Goal: Task Accomplishment & Management: Use online tool/utility

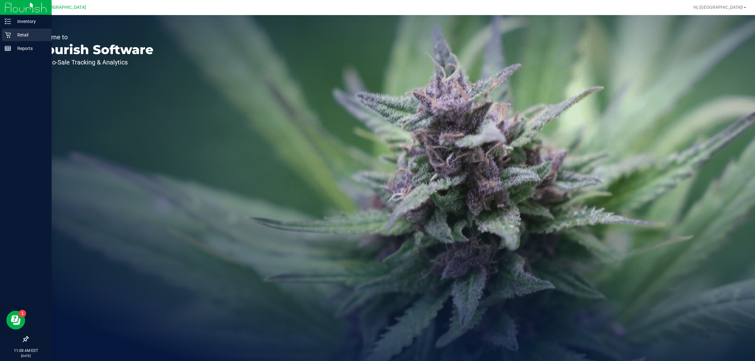
click at [16, 36] on p "Retail" at bounding box center [30, 35] width 38 height 8
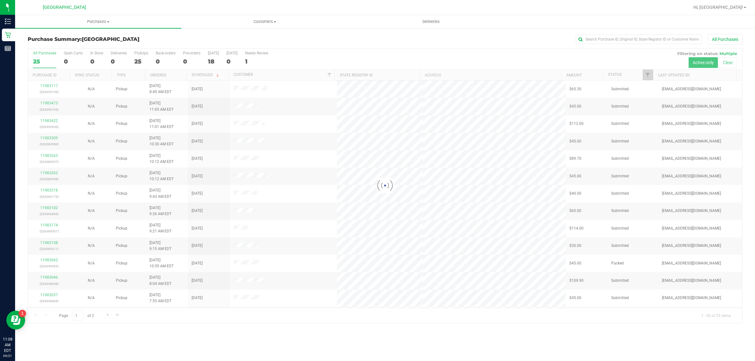
click at [650, 75] on div at bounding box center [385, 185] width 714 height 275
click at [648, 72] on link "Filter" at bounding box center [647, 74] width 10 height 11
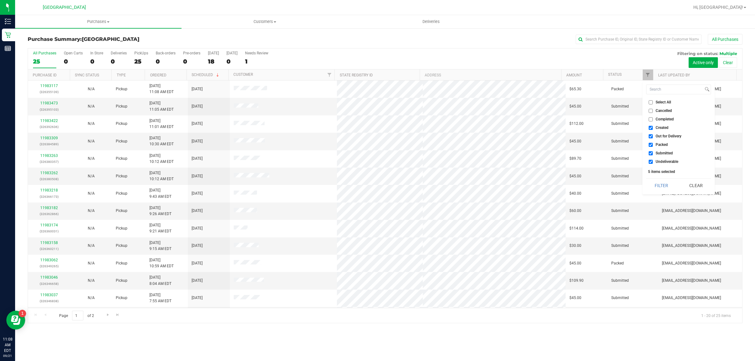
click at [655, 128] on label "Created" at bounding box center [658, 128] width 20 height 4
click at [652, 128] on input "Created" at bounding box center [650, 128] width 4 height 4
checkbox input "false"
click at [659, 134] on span "Out for Delivery" at bounding box center [668, 136] width 26 height 4
click at [652, 134] on input "Out for Delivery" at bounding box center [650, 136] width 4 height 4
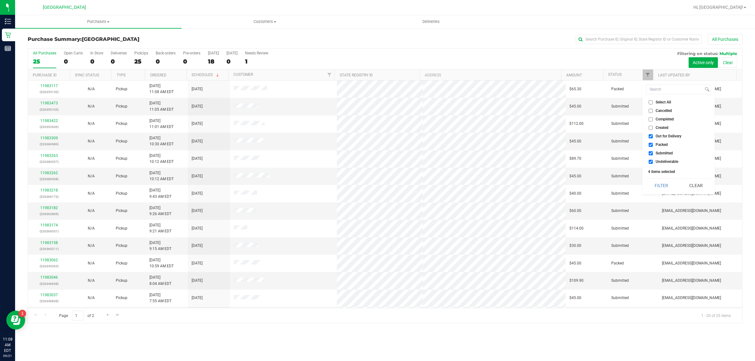
checkbox input "false"
click at [659, 142] on li "Packed" at bounding box center [678, 144] width 65 height 7
click at [660, 143] on span "Packed" at bounding box center [661, 145] width 12 height 4
click at [652, 143] on input "Packed" at bounding box center [650, 145] width 4 height 4
checkbox input "false"
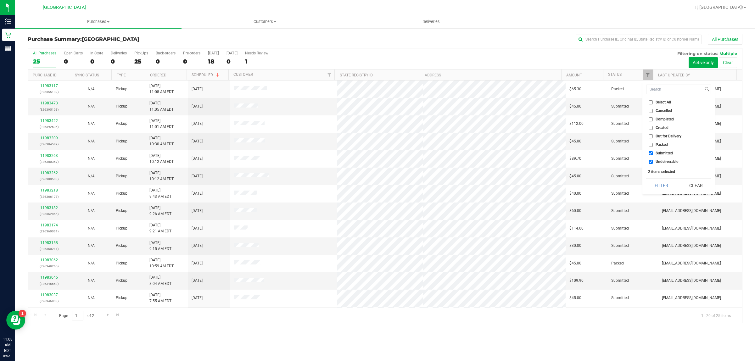
click at [660, 162] on span "Undeliverable" at bounding box center [666, 162] width 23 height 4
click at [652, 162] on input "Undeliverable" at bounding box center [650, 162] width 4 height 4
checkbox input "false"
click at [659, 184] on button "Filter" at bounding box center [661, 186] width 30 height 14
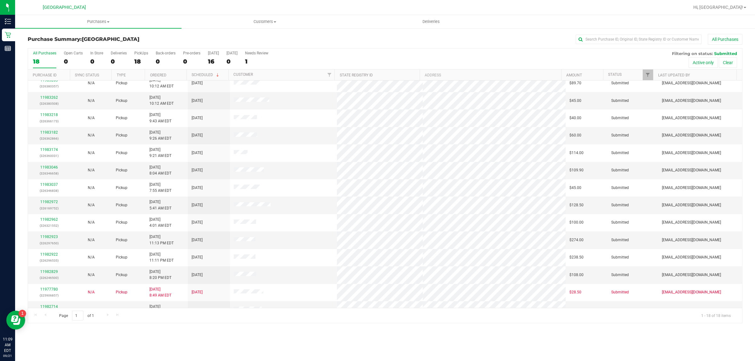
scroll to position [87, 0]
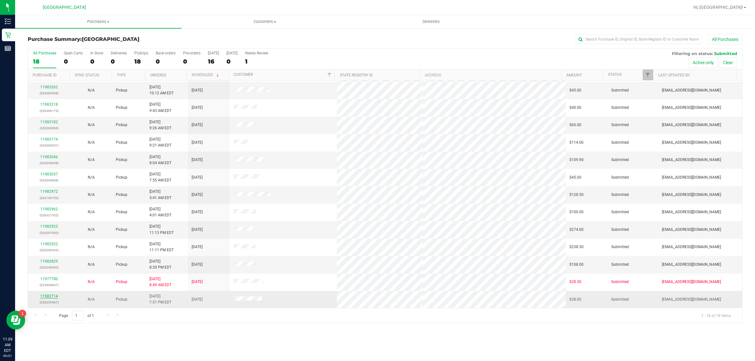
click at [53, 296] on link "11982714" at bounding box center [49, 296] width 18 height 4
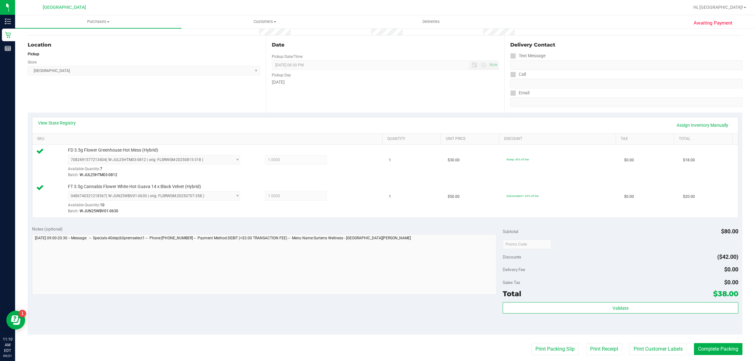
scroll to position [118, 0]
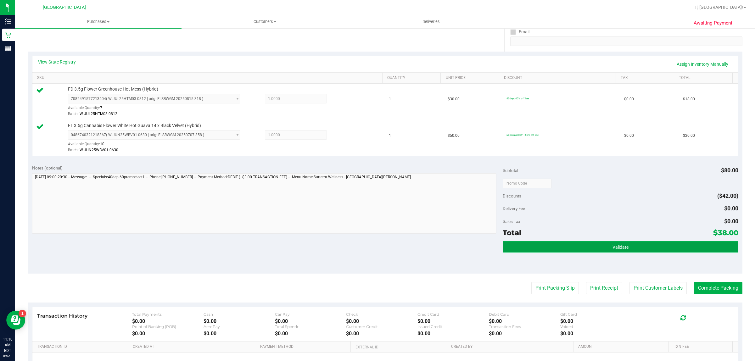
click at [589, 251] on button "Validate" at bounding box center [619, 246] width 235 height 11
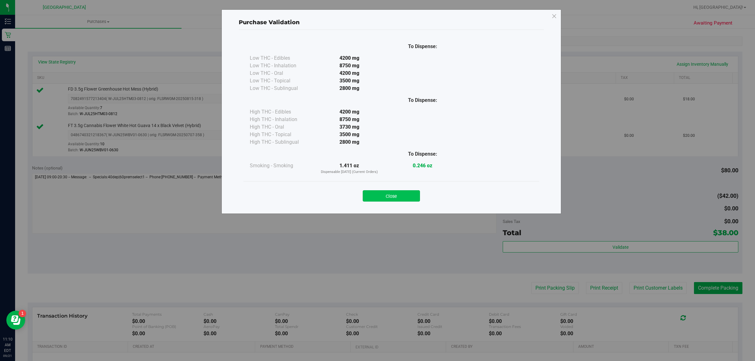
click at [392, 200] on button "Close" at bounding box center [391, 195] width 57 height 11
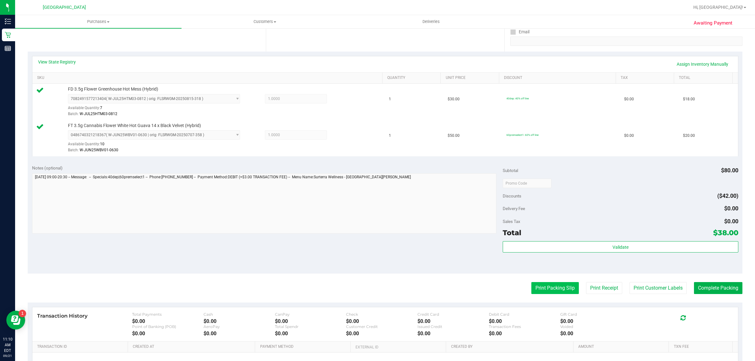
click at [554, 290] on button "Print Packing Slip" at bounding box center [554, 288] width 47 height 12
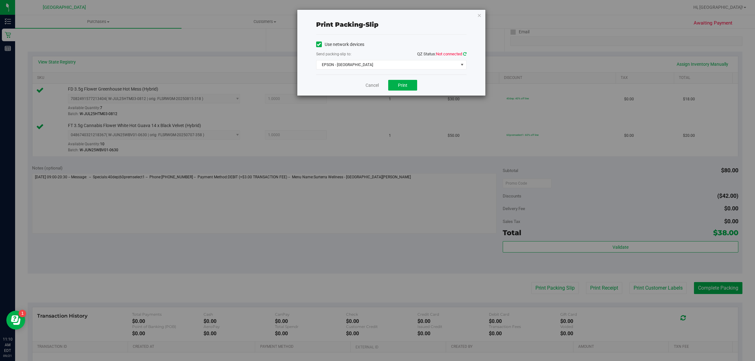
click at [463, 54] on icon at bounding box center [464, 54] width 3 height 4
click at [405, 68] on span "EPSON - [GEOGRAPHIC_DATA]" at bounding box center [387, 64] width 142 height 9
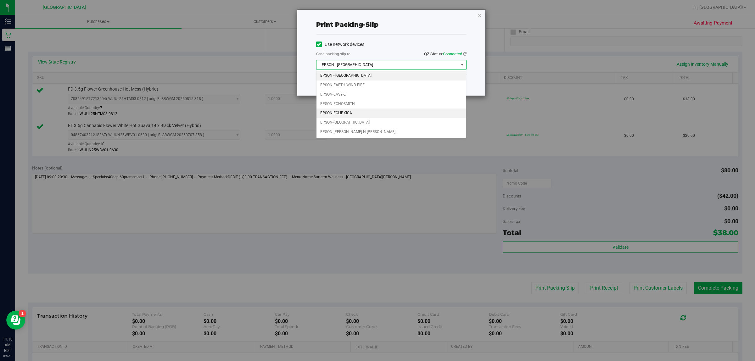
click at [378, 115] on li "EPSON-ECLIPXICA" at bounding box center [391, 112] width 150 height 9
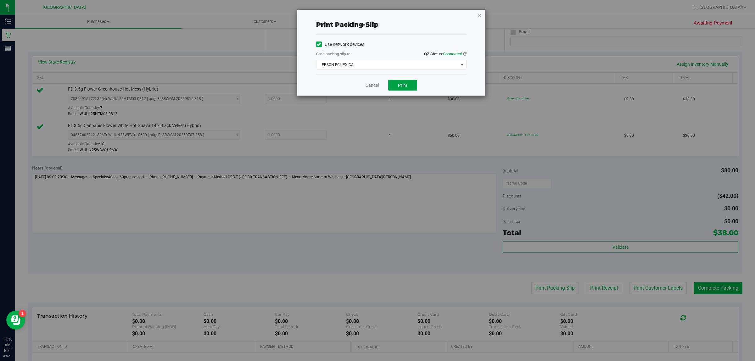
click at [400, 84] on span "Print" at bounding box center [402, 85] width 9 height 5
click at [479, 16] on icon "button" at bounding box center [479, 15] width 4 height 8
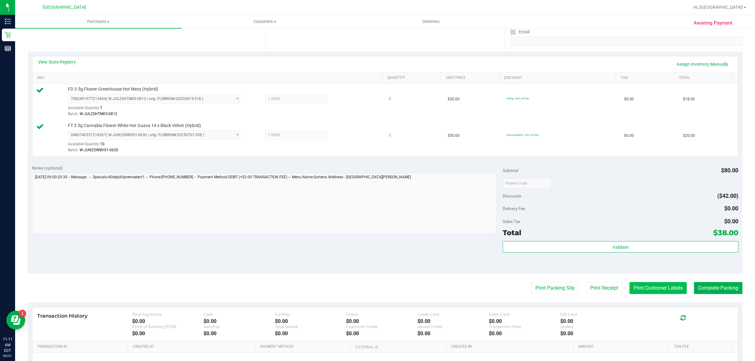
click at [656, 291] on button "Print Customer Labels" at bounding box center [657, 288] width 57 height 12
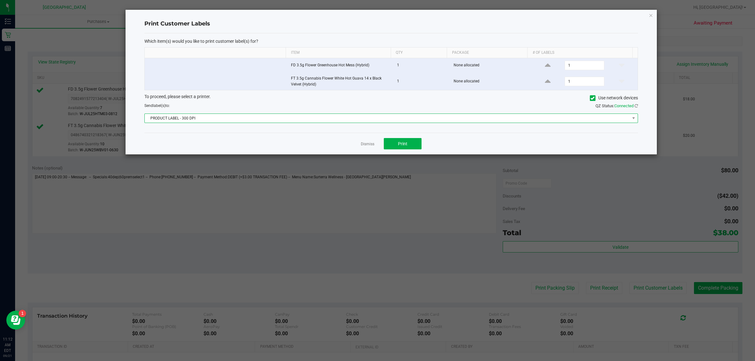
click at [393, 115] on span "PRODUCT LABEL - 300 DPI" at bounding box center [387, 118] width 485 height 9
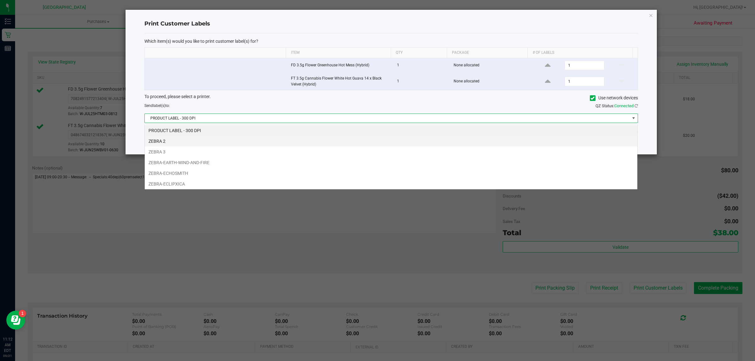
scroll to position [10, 493]
click at [371, 179] on li "ZEBRA-ECLIPXICA" at bounding box center [391, 184] width 492 height 11
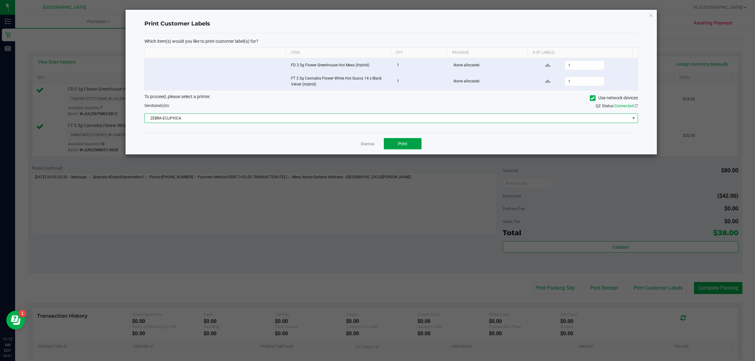
click at [406, 139] on button "Print" at bounding box center [403, 143] width 38 height 11
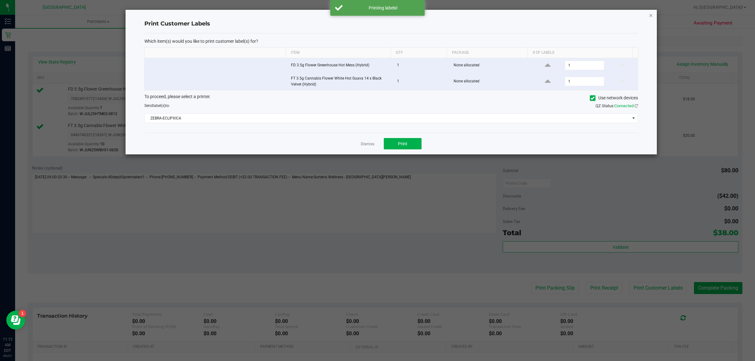
click at [652, 15] on icon "button" at bounding box center [650, 15] width 4 height 8
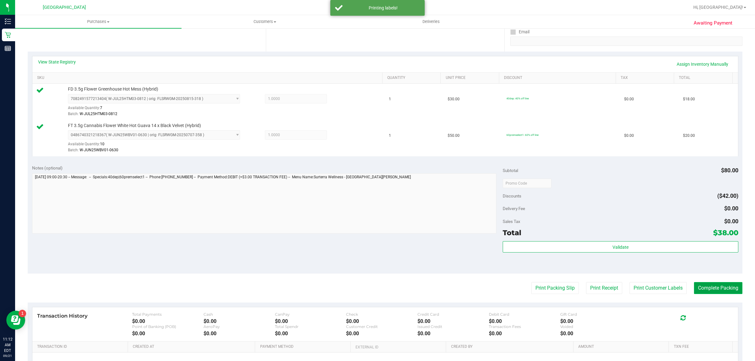
click at [717, 293] on button "Complete Packing" at bounding box center [718, 288] width 48 height 12
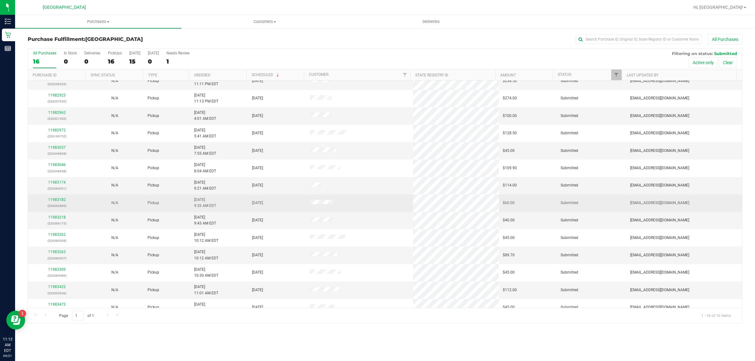
scroll to position [52, 0]
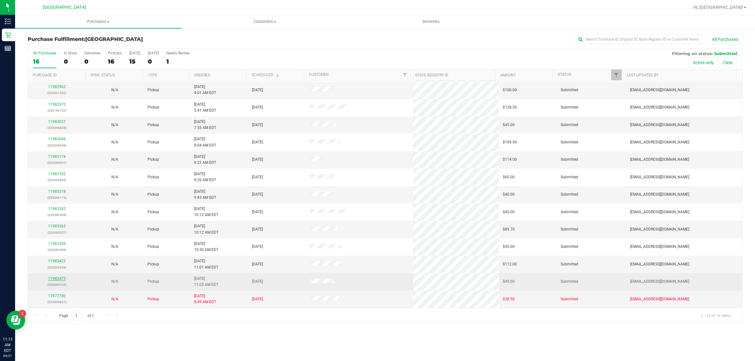
click at [59, 279] on link "11983473" at bounding box center [57, 278] width 18 height 4
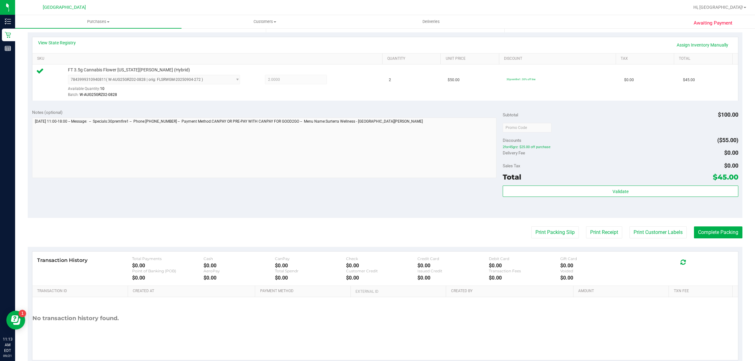
scroll to position [153, 0]
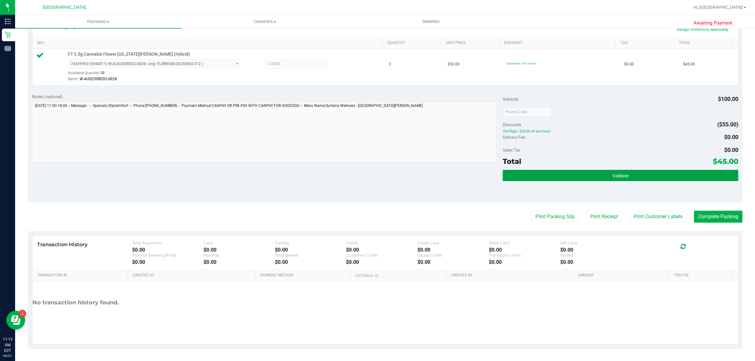
click at [555, 172] on button "Validate" at bounding box center [619, 175] width 235 height 11
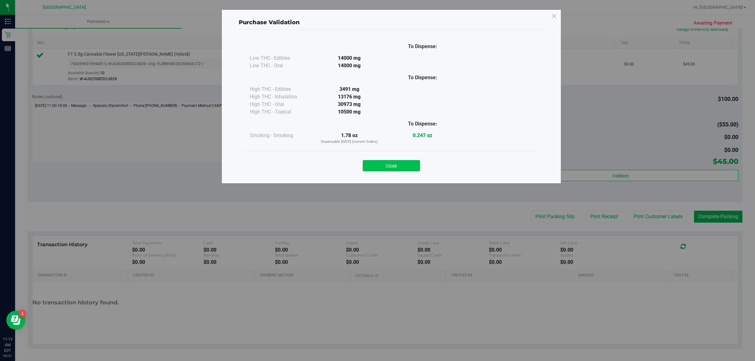
click at [403, 163] on button "Close" at bounding box center [391, 165] width 57 height 11
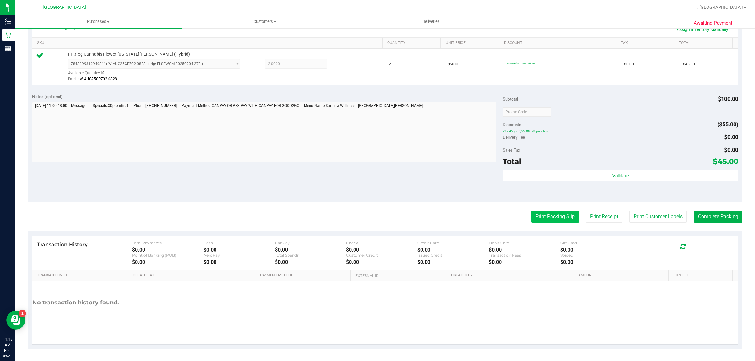
click at [548, 218] on button "Print Packing Slip" at bounding box center [554, 217] width 47 height 12
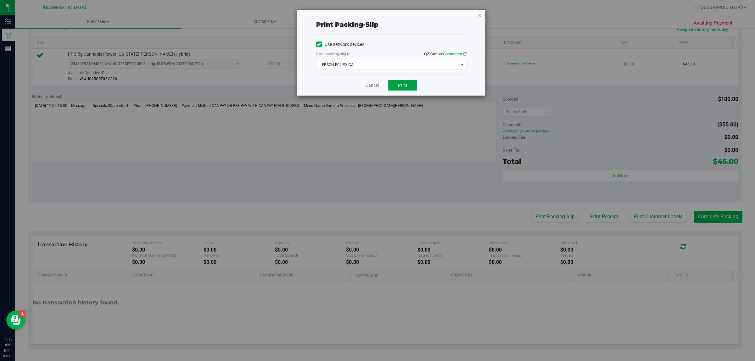
click at [397, 86] on button "Print" at bounding box center [402, 85] width 29 height 11
click at [480, 16] on icon "button" at bounding box center [479, 15] width 4 height 8
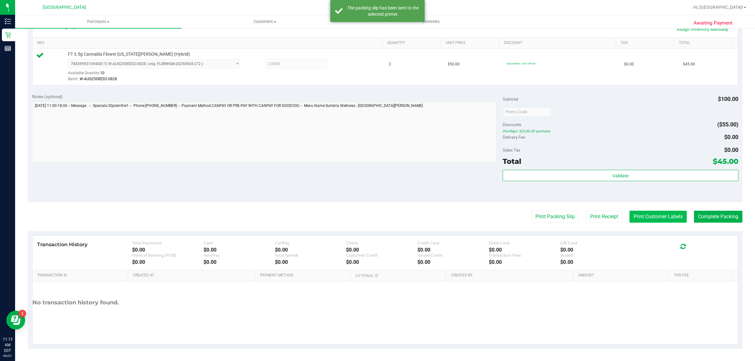
click at [633, 222] on button "Print Customer Labels" at bounding box center [657, 217] width 57 height 12
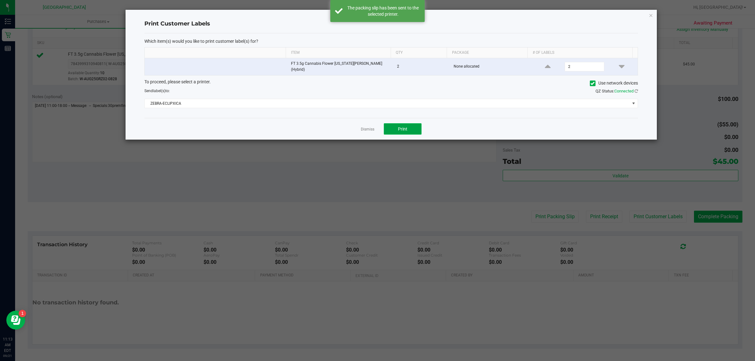
click at [401, 123] on button "Print" at bounding box center [403, 128] width 38 height 11
click at [649, 15] on icon "button" at bounding box center [650, 15] width 4 height 8
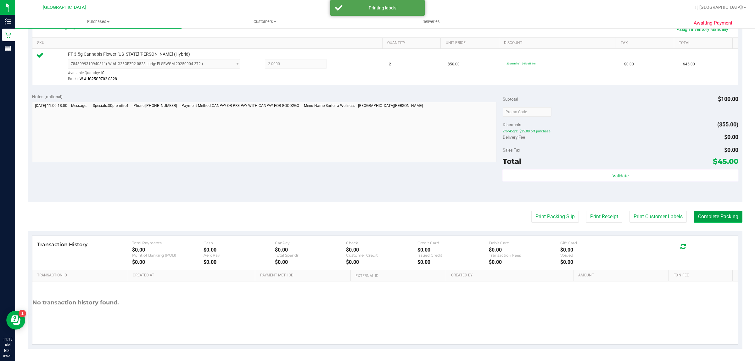
click at [724, 218] on button "Complete Packing" at bounding box center [718, 217] width 48 height 12
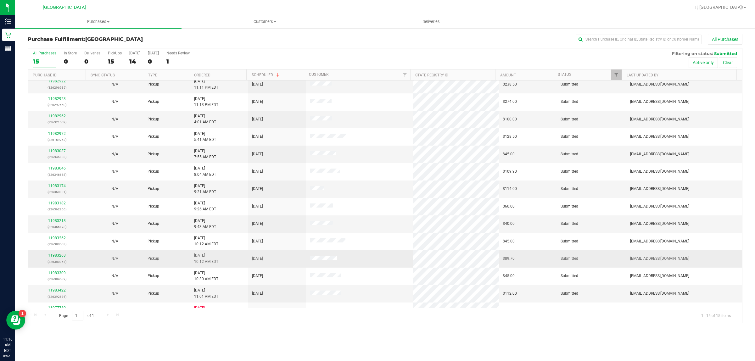
scroll to position [34, 0]
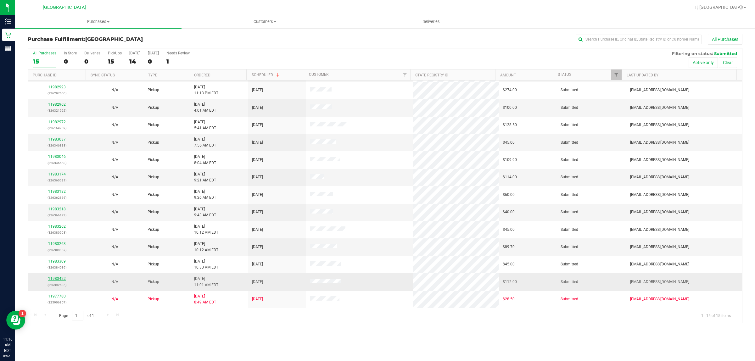
click at [60, 279] on link "11983422" at bounding box center [57, 278] width 18 height 4
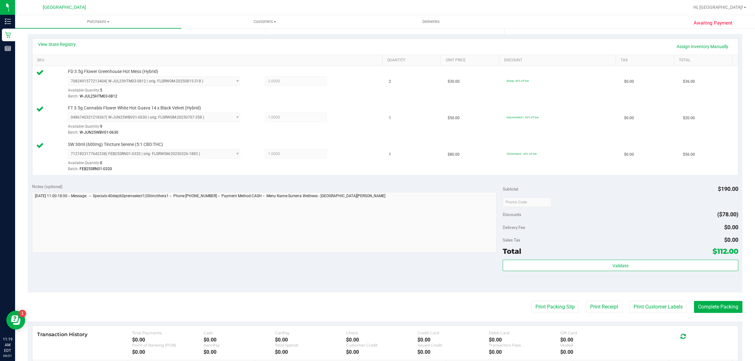
scroll to position [197, 0]
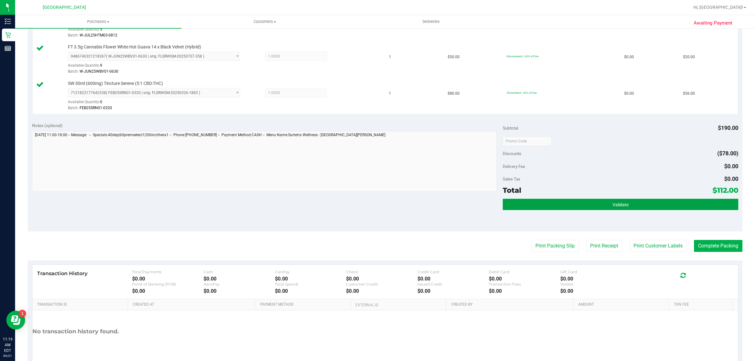
click at [577, 203] on button "Validate" at bounding box center [619, 204] width 235 height 11
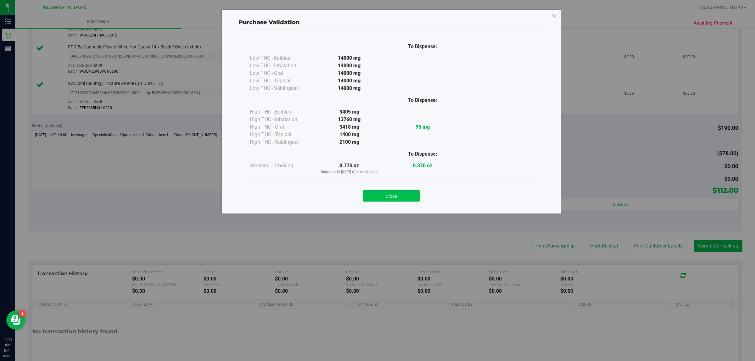
click at [404, 191] on button "Close" at bounding box center [391, 195] width 57 height 11
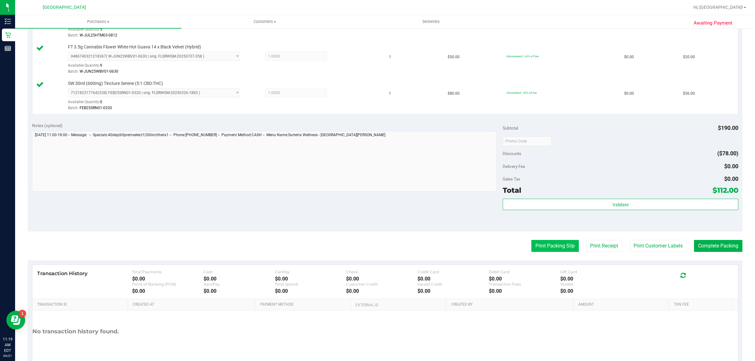
click at [543, 244] on button "Print Packing Slip" at bounding box center [554, 246] width 47 height 12
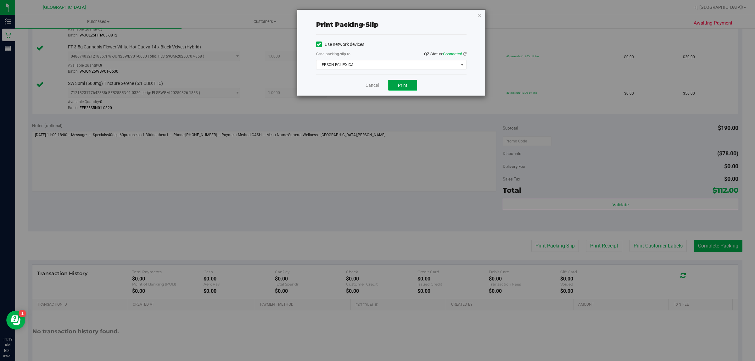
click at [412, 84] on button "Print" at bounding box center [402, 85] width 29 height 11
click at [480, 15] on icon "button" at bounding box center [479, 15] width 4 height 8
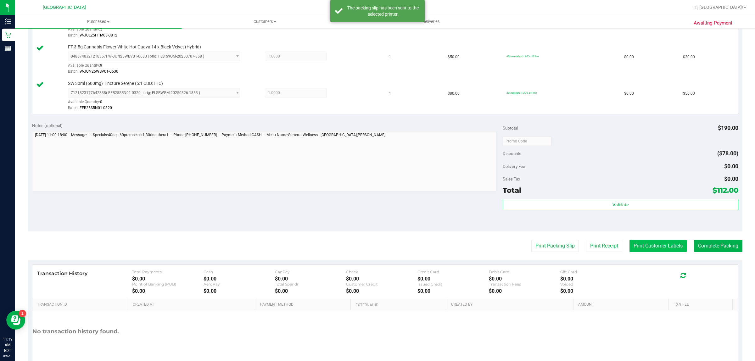
click at [654, 251] on button "Print Customer Labels" at bounding box center [657, 246] width 57 height 12
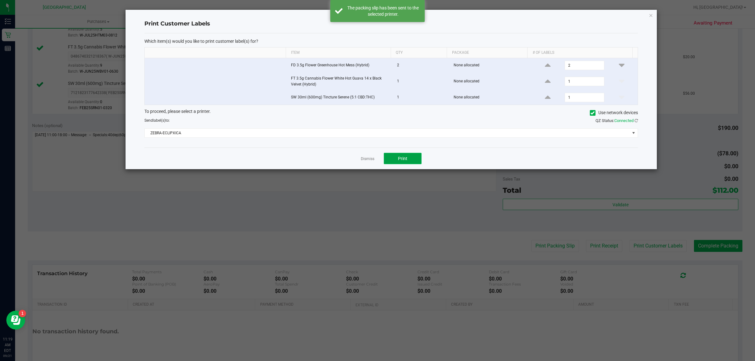
click at [412, 163] on button "Print" at bounding box center [403, 158] width 38 height 11
click at [652, 16] on icon "button" at bounding box center [650, 15] width 4 height 8
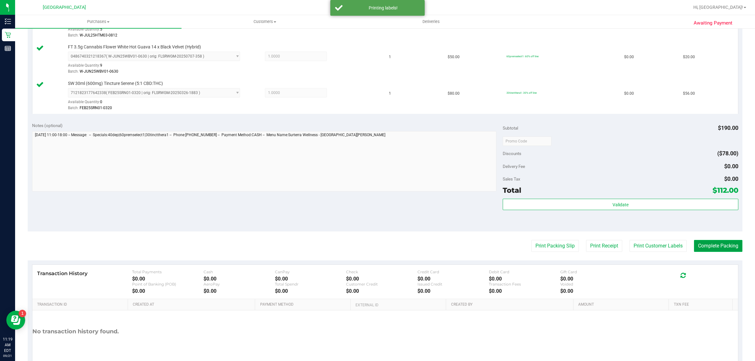
click at [702, 245] on button "Complete Packing" at bounding box center [718, 246] width 48 height 12
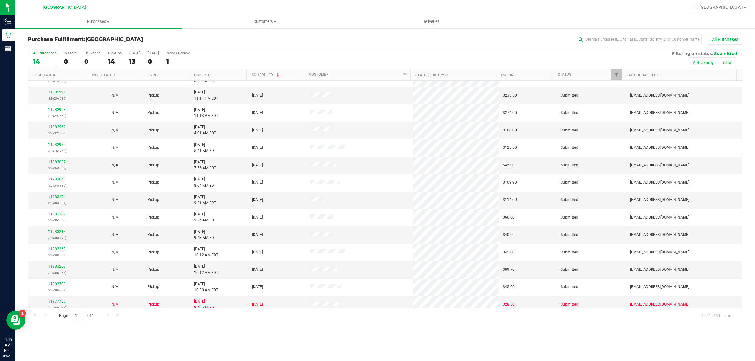
scroll to position [17, 0]
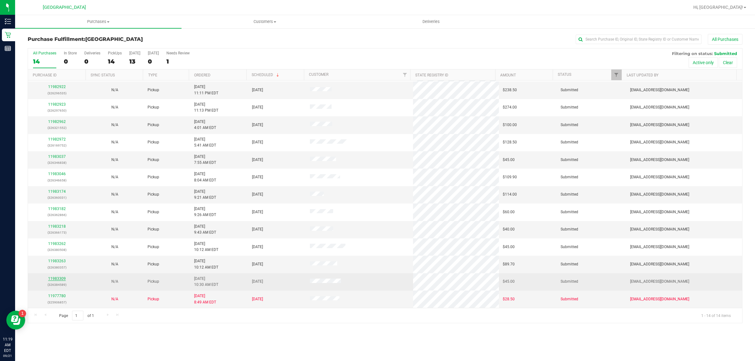
click at [60, 279] on link "11983309" at bounding box center [57, 278] width 18 height 4
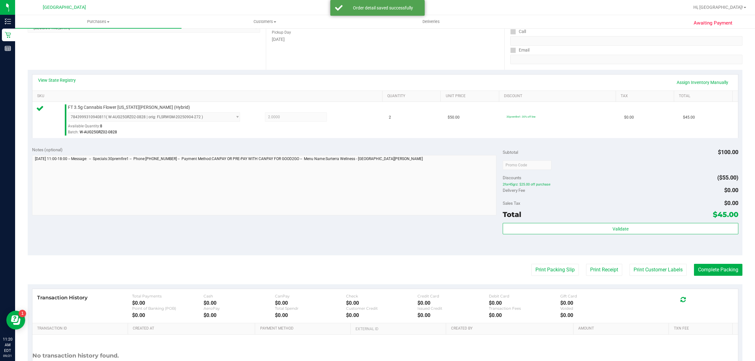
scroll to position [118, 0]
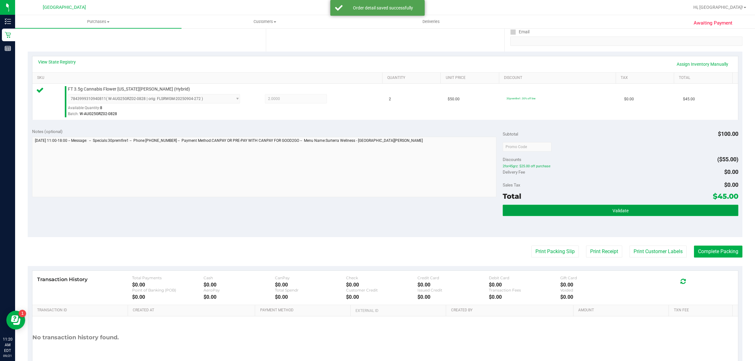
click at [604, 213] on button "Validate" at bounding box center [619, 210] width 235 height 11
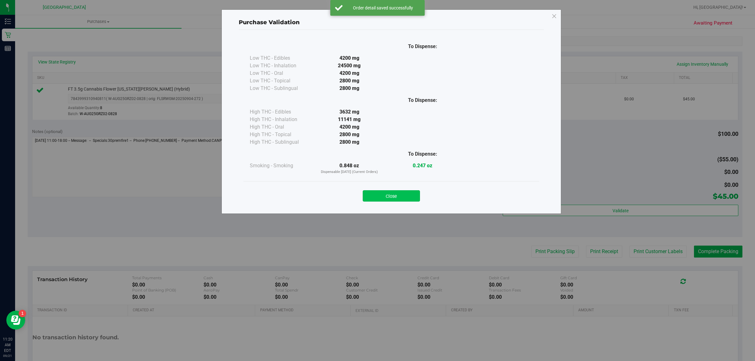
click at [376, 197] on button "Close" at bounding box center [391, 195] width 57 height 11
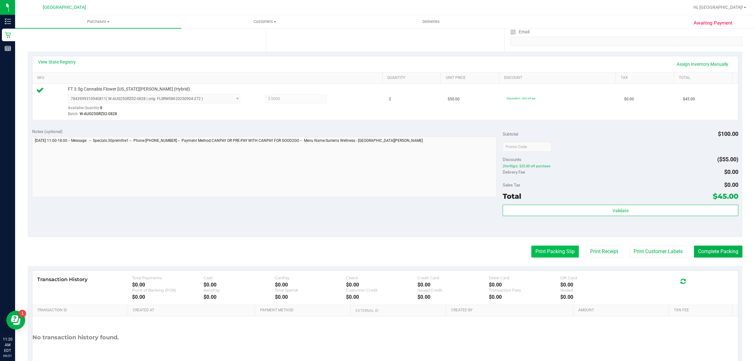
click at [552, 249] on button "Print Packing Slip" at bounding box center [554, 252] width 47 height 12
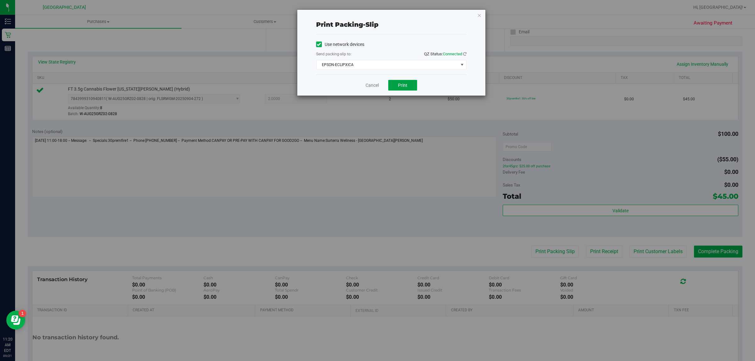
click at [401, 85] on span "Print" at bounding box center [402, 85] width 9 height 5
click at [480, 14] on icon "button" at bounding box center [479, 15] width 4 height 8
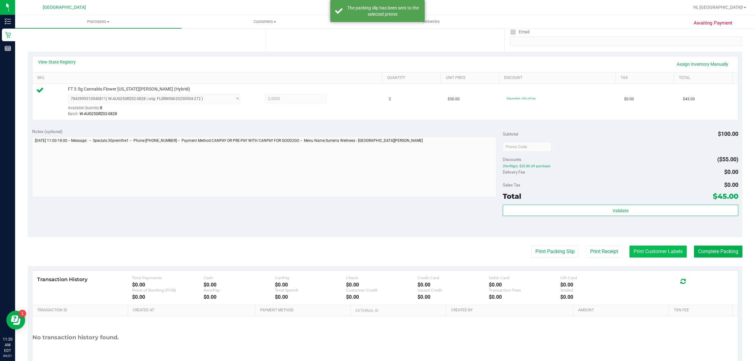
click at [648, 248] on button "Print Customer Labels" at bounding box center [657, 252] width 57 height 12
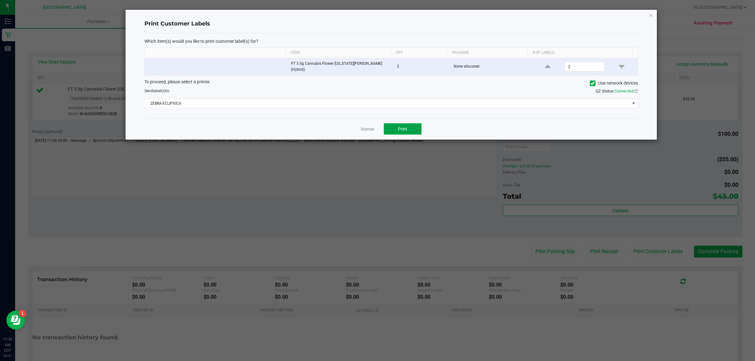
click at [411, 126] on button "Print" at bounding box center [403, 128] width 38 height 11
click at [650, 13] on icon "button" at bounding box center [650, 15] width 4 height 8
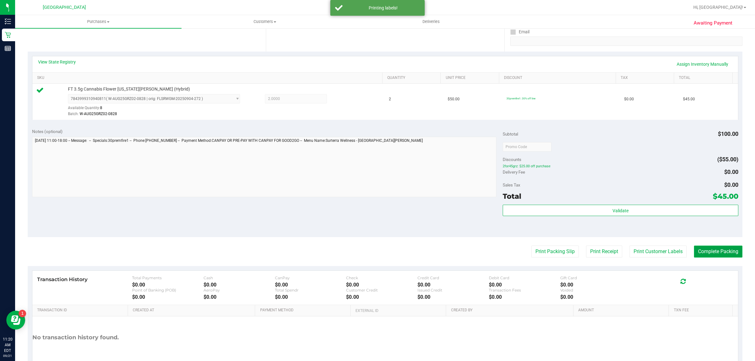
click at [714, 256] on button "Complete Packing" at bounding box center [718, 252] width 48 height 12
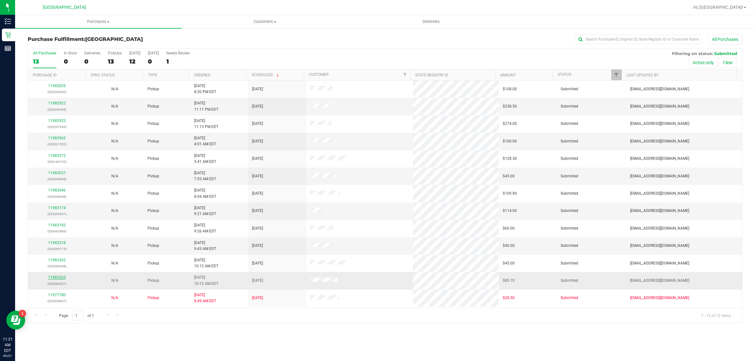
click at [64, 279] on link "11983263" at bounding box center [57, 277] width 18 height 4
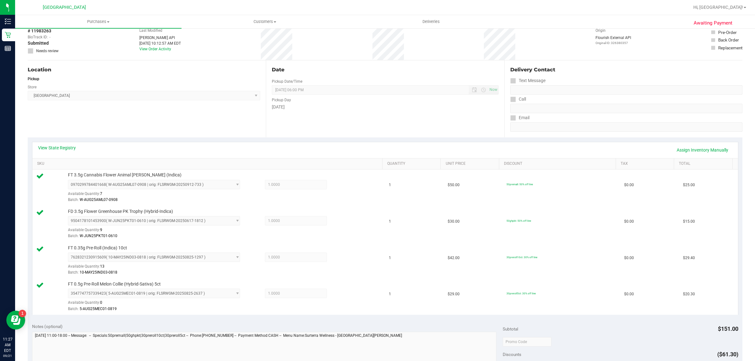
scroll to position [157, 0]
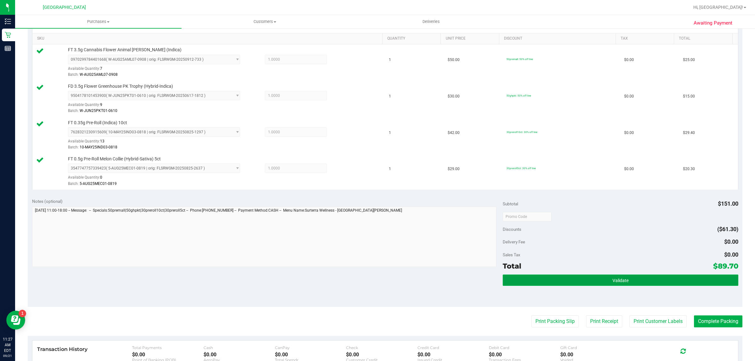
click at [566, 285] on button "Validate" at bounding box center [619, 280] width 235 height 11
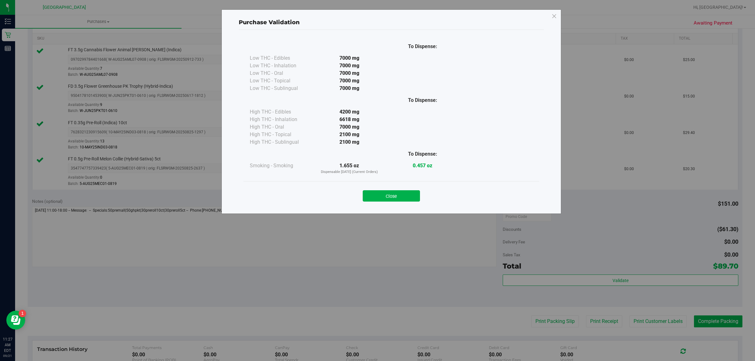
click at [412, 197] on button "Close" at bounding box center [391, 195] width 57 height 11
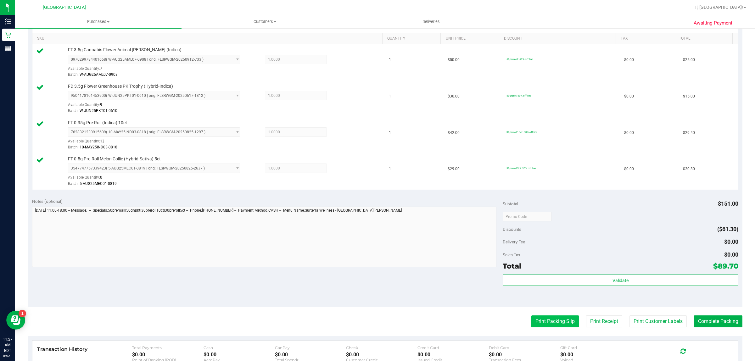
click at [562, 326] on button "Print Packing Slip" at bounding box center [554, 321] width 47 height 12
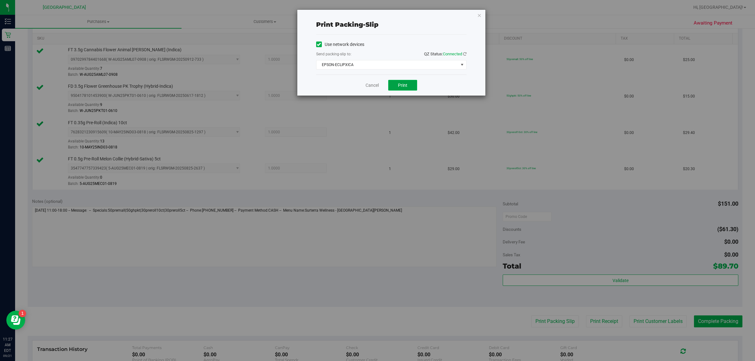
click at [407, 87] on span "Print" at bounding box center [402, 85] width 9 height 5
click at [479, 15] on icon "button" at bounding box center [479, 15] width 4 height 8
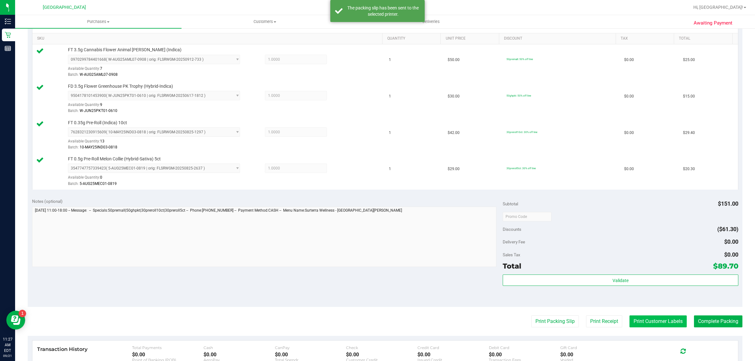
click at [642, 321] on button "Print Customer Labels" at bounding box center [657, 321] width 57 height 12
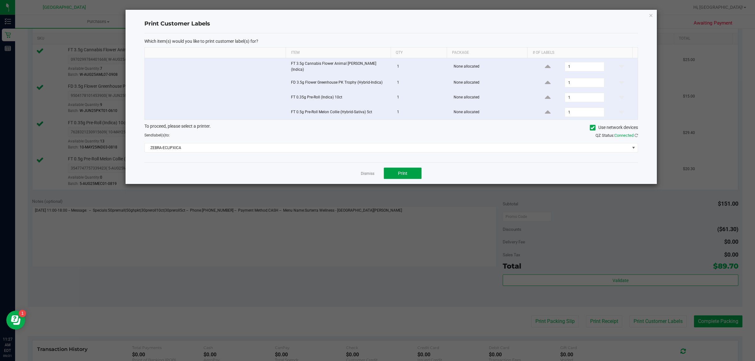
click at [411, 168] on button "Print" at bounding box center [403, 173] width 38 height 11
click at [652, 15] on icon "button" at bounding box center [650, 15] width 4 height 8
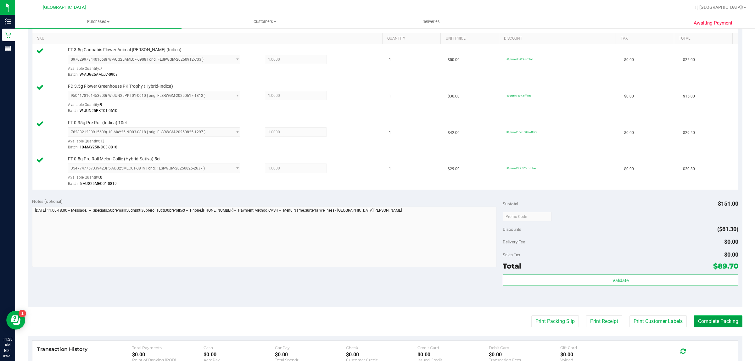
click at [708, 326] on button "Complete Packing" at bounding box center [718, 321] width 48 height 12
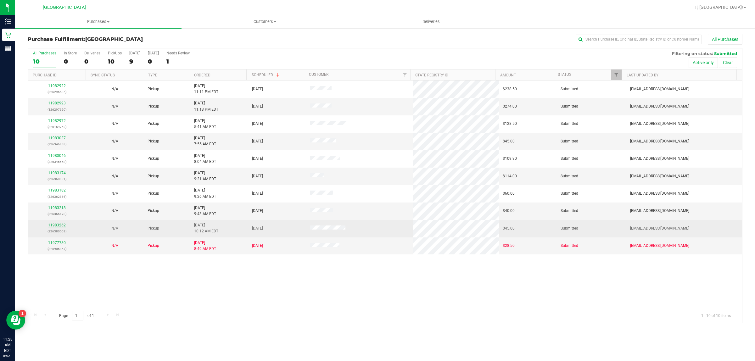
click at [49, 225] on link "11983262" at bounding box center [57, 225] width 18 height 4
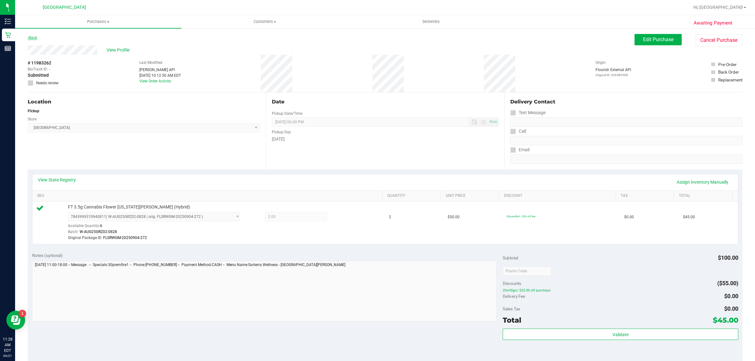
click at [35, 38] on link "Back" at bounding box center [32, 38] width 9 height 4
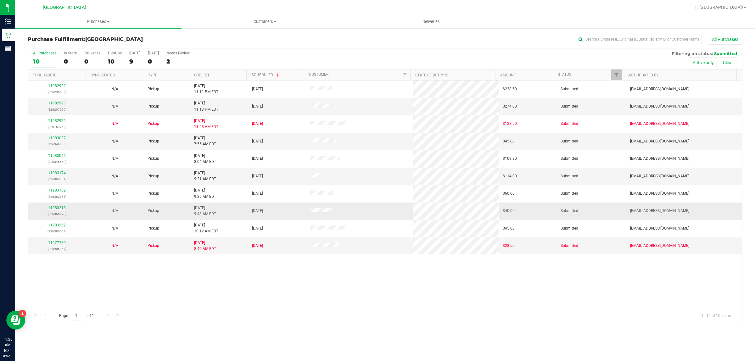
click at [61, 210] on link "11983218" at bounding box center [57, 208] width 18 height 4
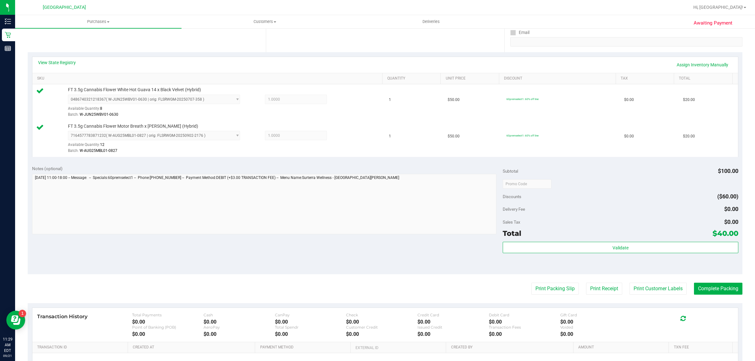
scroll to position [118, 0]
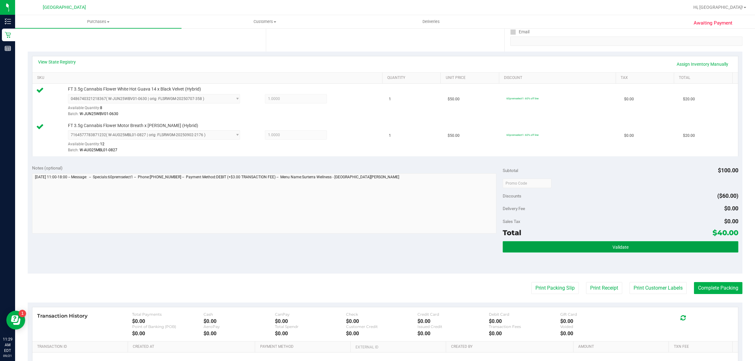
click at [555, 247] on button "Validate" at bounding box center [619, 246] width 235 height 11
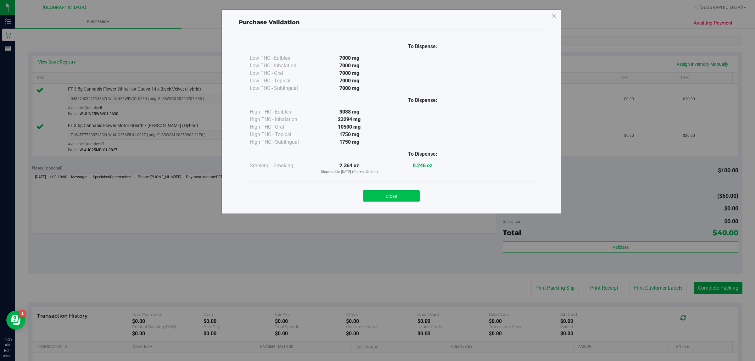
click at [389, 192] on button "Close" at bounding box center [391, 195] width 57 height 11
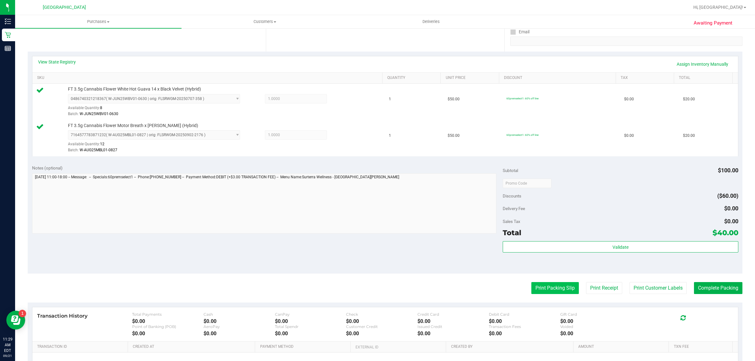
click at [541, 293] on button "Print Packing Slip" at bounding box center [554, 288] width 47 height 12
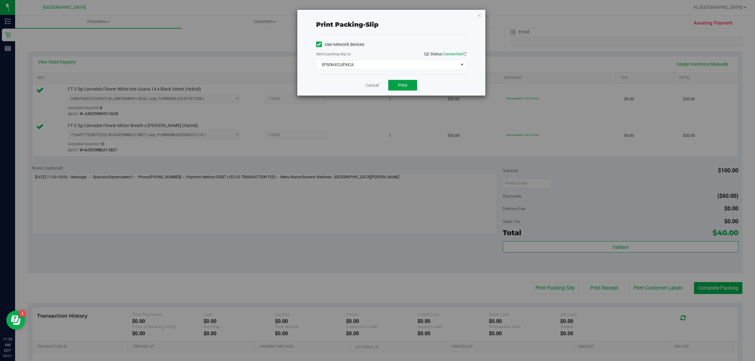
click at [399, 87] on span "Print" at bounding box center [402, 85] width 9 height 5
click at [480, 15] on icon "button" at bounding box center [479, 15] width 4 height 8
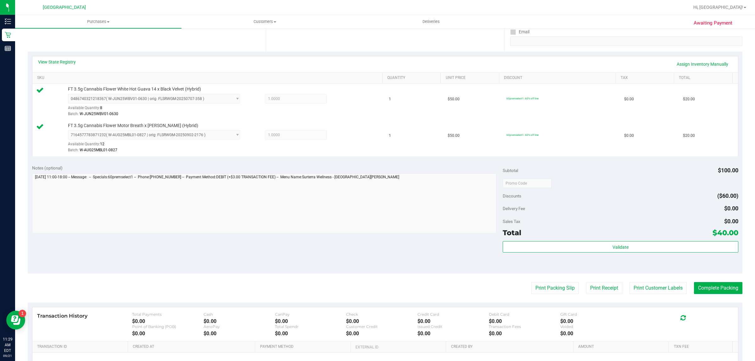
click at [621, 285] on div "Print Packing Slip Print Receipt Print Customer Labels Complete Packing" at bounding box center [385, 288] width 714 height 12
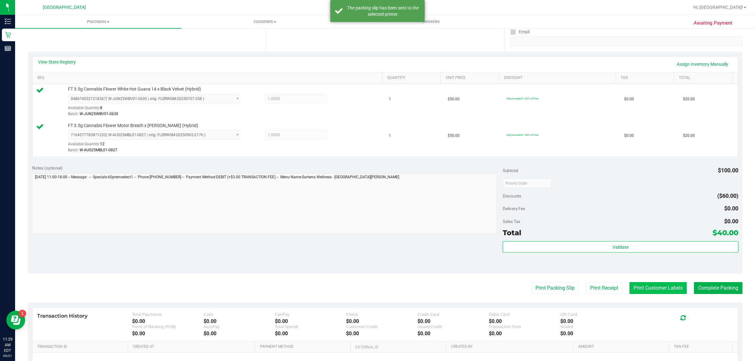
click at [629, 285] on button "Print Customer Labels" at bounding box center [657, 288] width 57 height 12
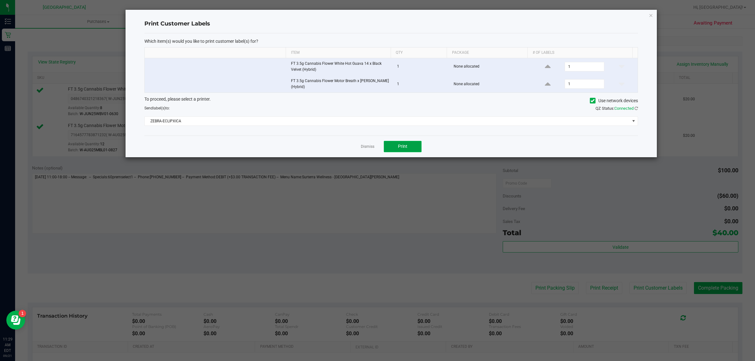
click at [402, 148] on span "Print" at bounding box center [402, 146] width 9 height 5
click at [652, 15] on icon "button" at bounding box center [650, 15] width 4 height 8
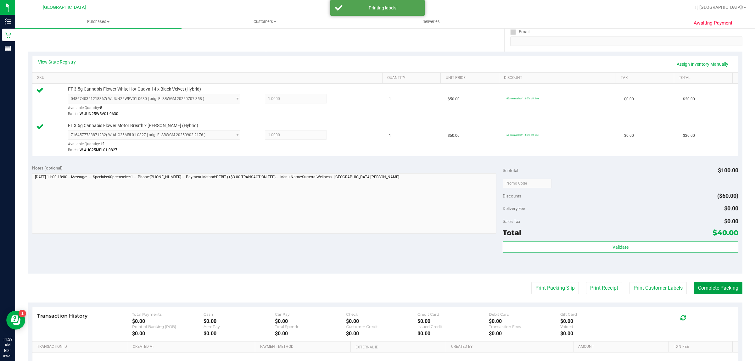
click at [728, 287] on button "Complete Packing" at bounding box center [718, 288] width 48 height 12
